Goal: Information Seeking & Learning: Understand process/instructions

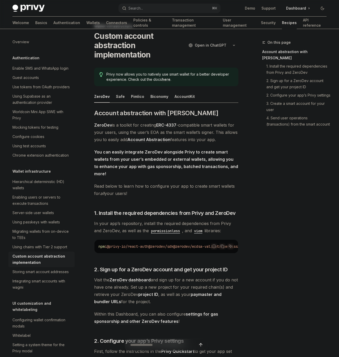
scroll to position [17, 0]
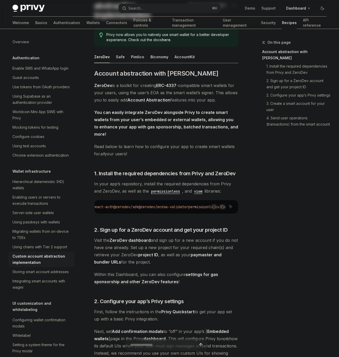
scroll to position [0, 56]
drag, startPoint x: 181, startPoint y: 207, endPoint x: 101, endPoint y: 207, distance: 80.1
click at [101, 207] on span "npm i @privy-io/react-auth @zerodev/sdk @zerodev/ecdsa-validator permissionless…" at bounding box center [145, 207] width 162 height 5
copy span "@zerodev/sdk @zerodev/ecdsa-validator"
click at [209, 208] on span "permissionless" at bounding box center [202, 207] width 29 height 5
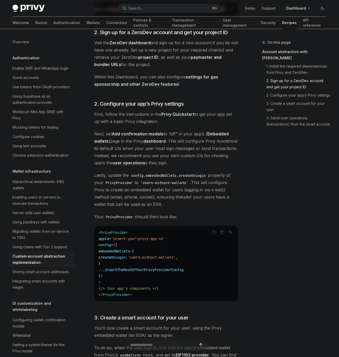
scroll to position [256, 0]
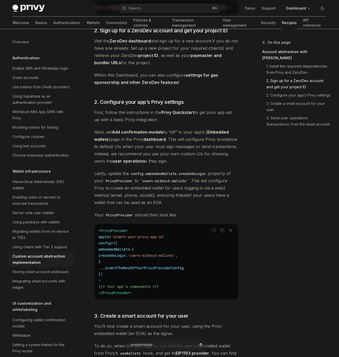
click at [134, 195] on span "Lastly, update the config.embeddedWallets.createOnLogin property of your PrivyP…" at bounding box center [166, 188] width 144 height 36
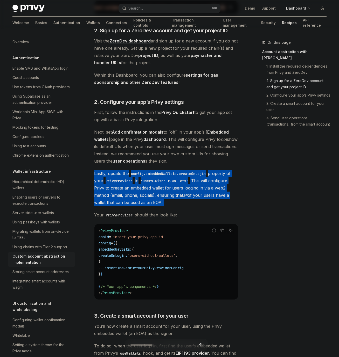
click at [160, 260] on code "< PrivyProvider appId = 'insert-your-privy-app-id' config = { { embeddedWallets…" at bounding box center [165, 262] width 135 height 68
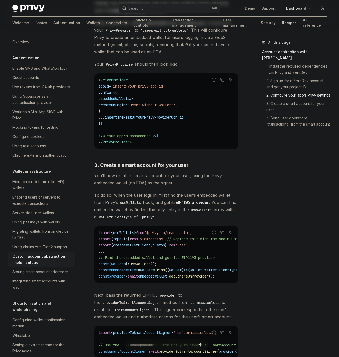
scroll to position [409, 0]
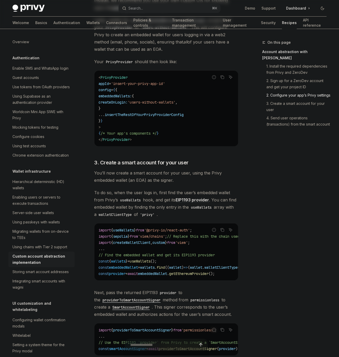
click at [143, 243] on span "createWalletClient" at bounding box center [131, 243] width 37 height 5
click at [125, 254] on code "import { useWallets } from '@privy-io/react-auth' ; import { sepolia } from 'vi…" at bounding box center [195, 252] width 195 height 50
click at [122, 270] on span "embeddedWallet" at bounding box center [123, 267] width 29 height 5
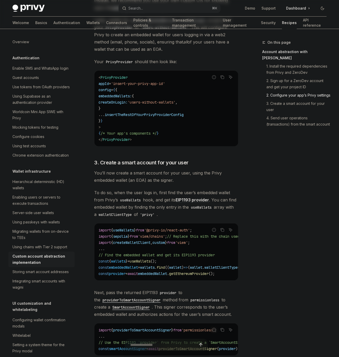
click at [122, 270] on span "embeddedWallet" at bounding box center [123, 267] width 29 height 5
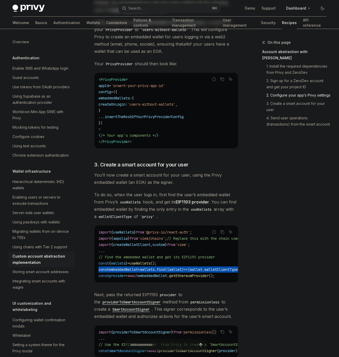
scroll to position [408, 0]
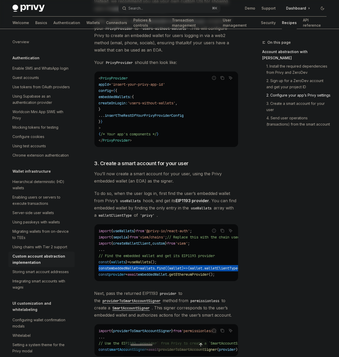
click at [148, 254] on code "import { useWallets } from '@privy-io/react-auth' ; import { sepolia } from 'vi…" at bounding box center [195, 253] width 195 height 50
click at [171, 266] on code "import { useWallets } from '@privy-io/react-auth' ; import { sepolia } from 'vi…" at bounding box center [195, 253] width 195 height 50
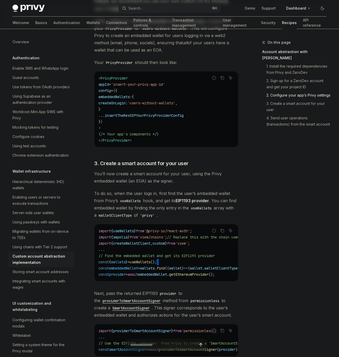
click at [171, 266] on code "import { useWallets } from '@privy-io/react-auth' ; import { sepolia } from 'vi…" at bounding box center [195, 253] width 195 height 50
click at [169, 276] on span "." at bounding box center [168, 274] width 2 height 5
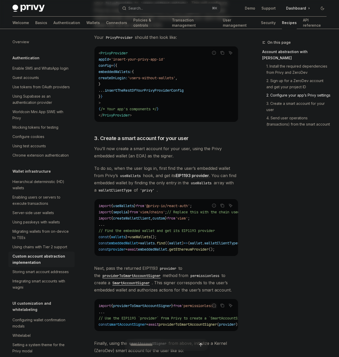
scroll to position [455, 0]
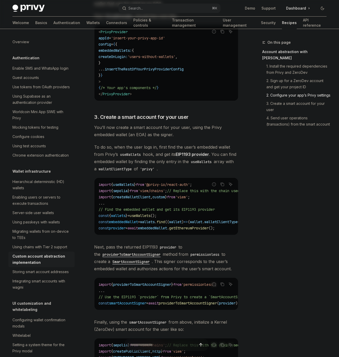
click at [143, 218] on span "useWallets" at bounding box center [140, 216] width 21 height 5
click at [124, 114] on div "​ Account abstraction with ZeroDev ZeroDev is a toolkit for creating ERC-4337 -…" at bounding box center [166, 268] width 144 height 1194
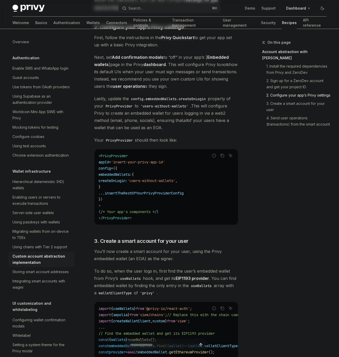
scroll to position [332, 0]
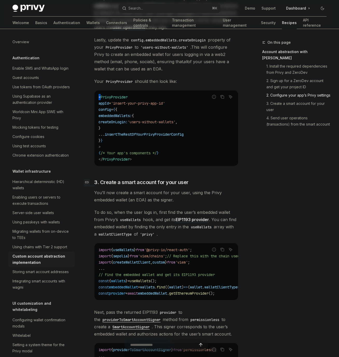
scroll to position [390, 0]
click at [145, 215] on span "To do so, when the user logs in, first find the user’s embedded wallet from [PE…" at bounding box center [166, 222] width 144 height 29
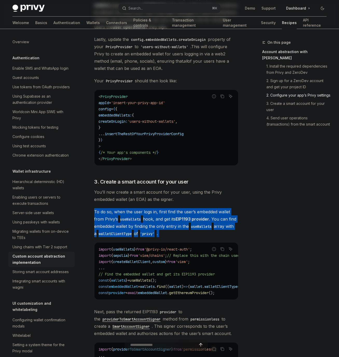
click at [132, 229] on span "To do so, when the user logs in, first find the user’s embedded wallet from [PE…" at bounding box center [166, 222] width 144 height 29
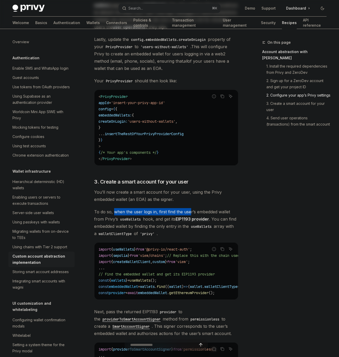
drag, startPoint x: 113, startPoint y: 214, endPoint x: 189, endPoint y: 214, distance: 76.2
click at [190, 214] on span "To do so, when the user logs in, first find the user’s embedded wallet from [PE…" at bounding box center [166, 222] width 144 height 29
click at [189, 214] on span "To do so, when the user logs in, first find the user’s embedded wallet from [PE…" at bounding box center [166, 222] width 144 height 29
click at [163, 240] on div "​ Account abstraction with ZeroDev ZeroDev is a toolkit for creating ERC-4337 -…" at bounding box center [166, 333] width 144 height 1194
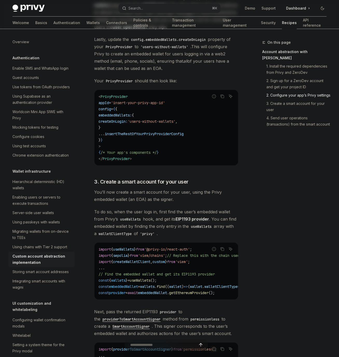
click at [139, 222] on code "useWallets" at bounding box center [130, 220] width 25 height 6
click at [158, 232] on span "To do so, when the user logs in, first find the user’s embedded wallet from [PE…" at bounding box center [166, 222] width 144 height 29
